Goal: Browse casually

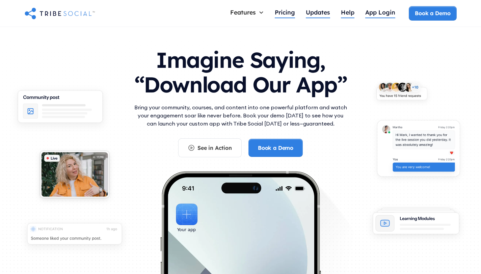
drag, startPoint x: 135, startPoint y: 108, endPoint x: 333, endPoint y: 127, distance: 199.3
click at [333, 127] on div "Bring your community, courses, and content into one powerful platform and watch…" at bounding box center [241, 120] width 216 height 35
click at [179, 109] on p "Bring your community, courses, and content into one powerful platform and watch…" at bounding box center [241, 115] width 216 height 24
drag, startPoint x: 135, startPoint y: 108, endPoint x: 335, endPoint y: 123, distance: 200.9
click at [335, 123] on p "Bring your community, courses, and content into one powerful platform and watch…" at bounding box center [241, 115] width 216 height 24
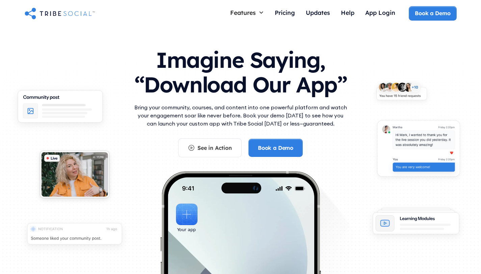
click at [289, 118] on p "Bring your community, courses, and content into one powerful platform and watch…" at bounding box center [241, 115] width 216 height 24
click at [137, 75] on h1 "Imagine Saying, “Download Our App”" at bounding box center [241, 71] width 216 height 60
drag, startPoint x: 126, startPoint y: 105, endPoint x: 311, endPoint y: 128, distance: 186.6
click at [353, 126] on div "Imagine Saying, “Download Our App” Bring your community, courses, and content i…" at bounding box center [241, 181] width 432 height 281
click at [311, 128] on div "Bring your community, courses, and content into one powerful platform and watch…" at bounding box center [241, 120] width 216 height 35
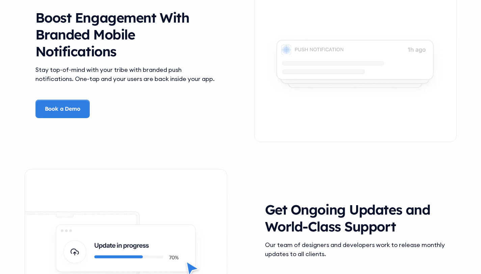
scroll to position [1397, 0]
